Goal: Use online tool/utility

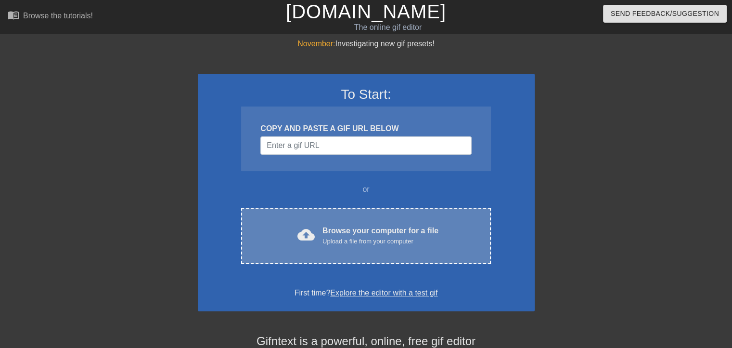
click at [348, 235] on div "Browse your computer for a file Upload a file from your computer" at bounding box center [381, 235] width 116 height 21
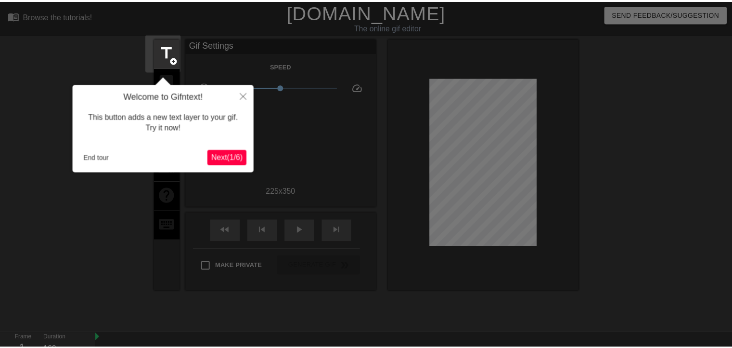
scroll to position [23, 0]
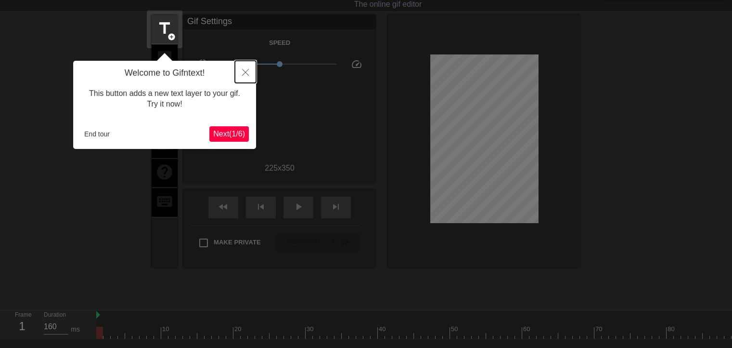
click at [248, 65] on button "Close" at bounding box center [245, 72] width 21 height 22
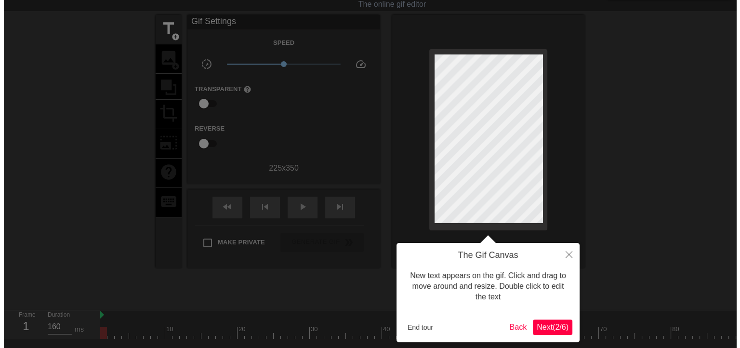
scroll to position [0, 0]
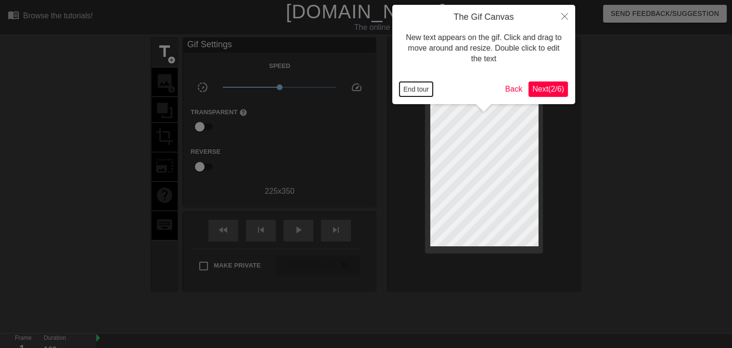
drag, startPoint x: 415, startPoint y: 91, endPoint x: 404, endPoint y: 89, distance: 11.7
click at [416, 91] on button "End tour" at bounding box center [416, 89] width 33 height 14
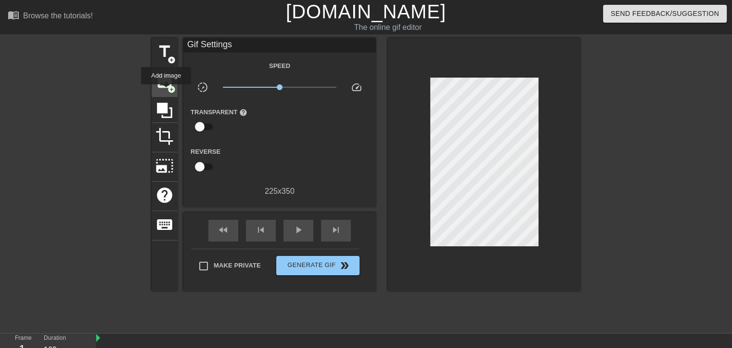
click at [166, 91] on div "image add_circle" at bounding box center [165, 81] width 26 height 29
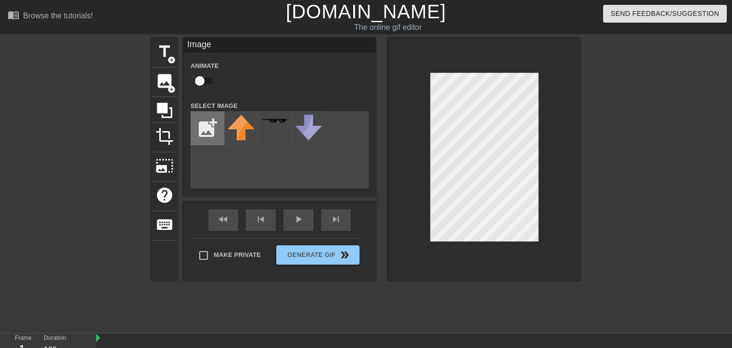
click at [206, 126] on input "file" at bounding box center [207, 128] width 33 height 33
type input "C:\fakepath\Template.png"
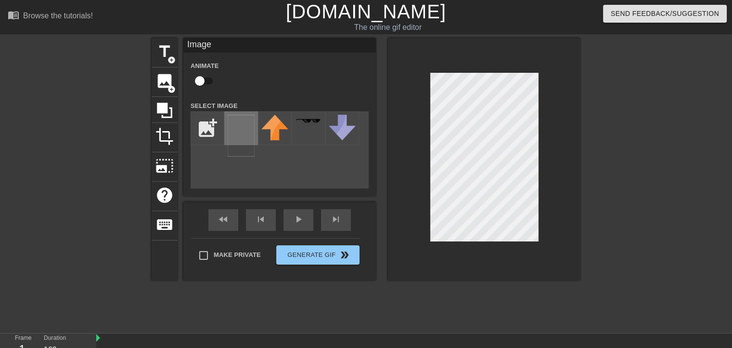
click at [232, 130] on img at bounding box center [241, 136] width 27 height 42
click at [422, 233] on div at bounding box center [484, 159] width 193 height 242
click at [585, 118] on div "title add_circle image add_circle crop photo_size_select_large help keyboard Im…" at bounding box center [366, 182] width 732 height 289
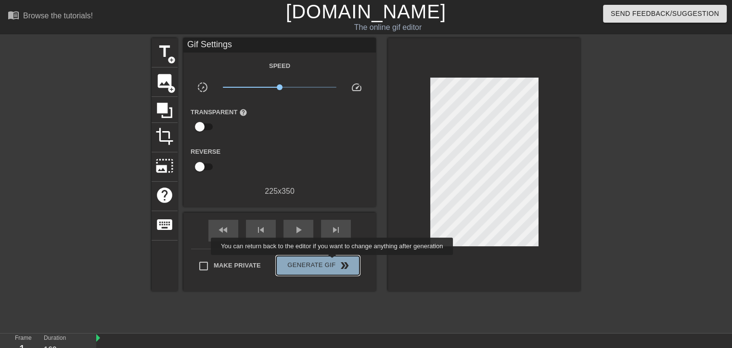
click at [333, 262] on span "Generate Gif double_arrow" at bounding box center [318, 266] width 76 height 12
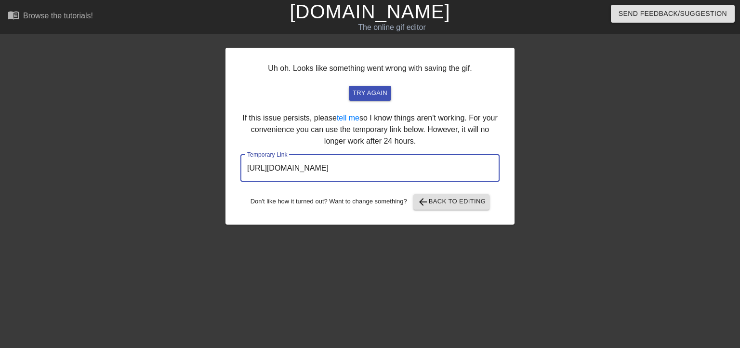
click at [460, 157] on input "[URL][DOMAIN_NAME]" at bounding box center [369, 168] width 259 height 27
drag, startPoint x: 453, startPoint y: 164, endPoint x: 190, endPoint y: 163, distance: 262.5
click at [190, 163] on div "Uh oh. Looks like something went wrong with saving the gif. try again If this i…" at bounding box center [370, 182] width 740 height 289
